Goal: Entertainment & Leisure: Consume media (video, audio)

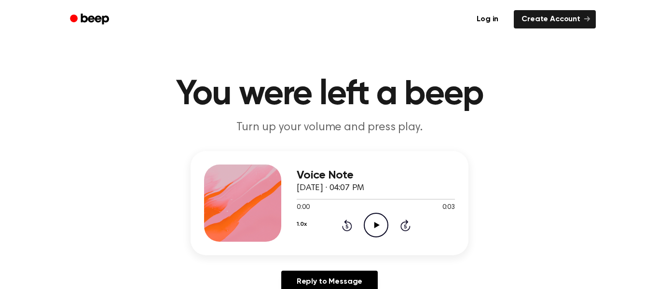
click at [376, 228] on icon "Play Audio" at bounding box center [376, 225] width 25 height 25
click at [377, 224] on icon "Play Audio" at bounding box center [376, 225] width 25 height 25
click at [401, 225] on icon at bounding box center [406, 226] width 10 height 12
click at [366, 220] on icon "Play Audio" at bounding box center [376, 225] width 25 height 25
click at [383, 227] on icon "Play Audio" at bounding box center [376, 225] width 25 height 25
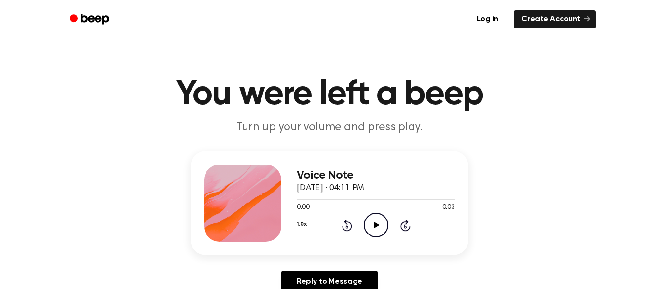
click at [381, 223] on icon "Play Audio" at bounding box center [376, 225] width 25 height 25
click at [366, 219] on circle at bounding box center [376, 225] width 24 height 24
click at [380, 221] on icon "Play Audio" at bounding box center [376, 225] width 25 height 25
